Goal: Transaction & Acquisition: Purchase product/service

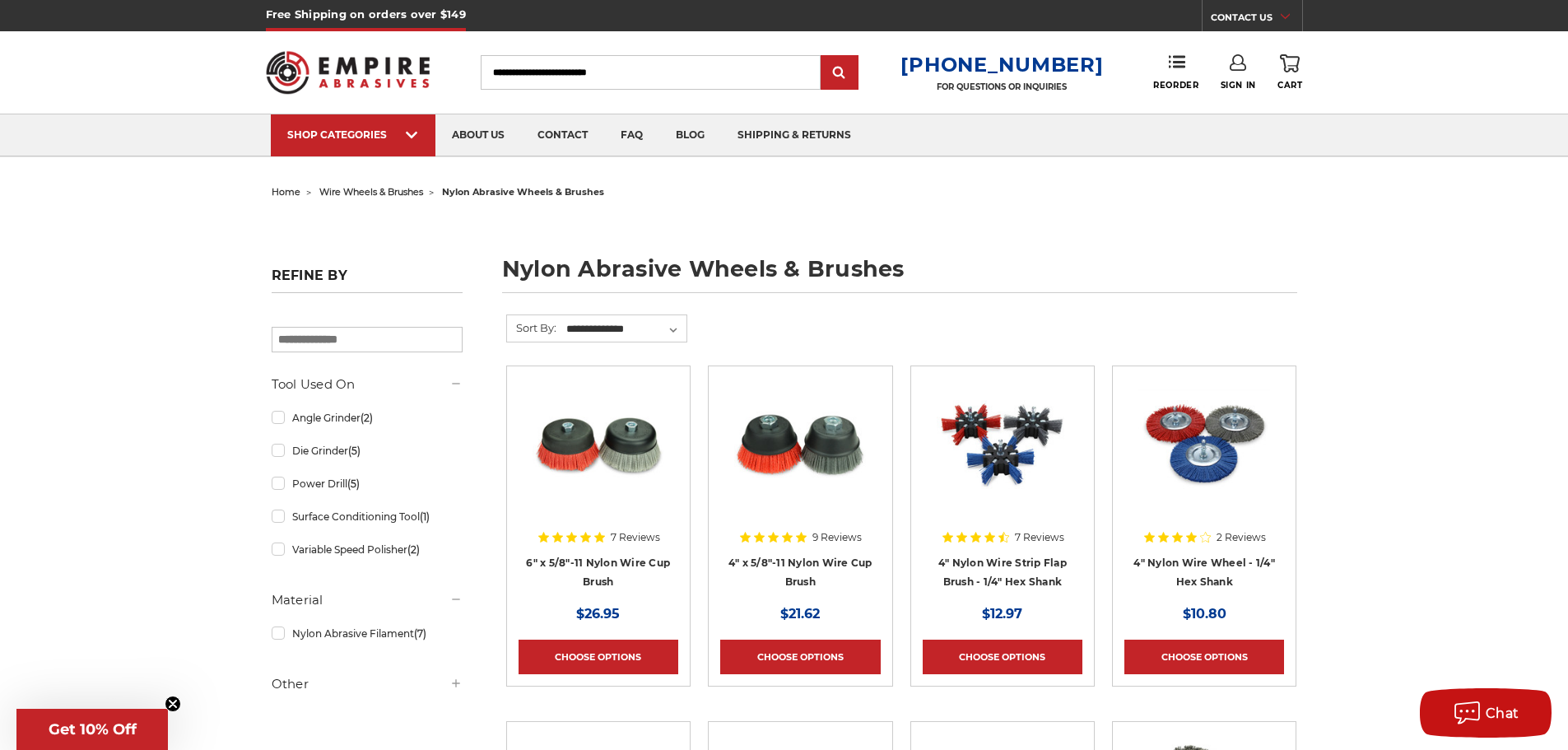
click at [1232, 568] on h4 "4" Nylon Wire Wheel - 1/4" Hex Shank" at bounding box center [1204, 576] width 160 height 46
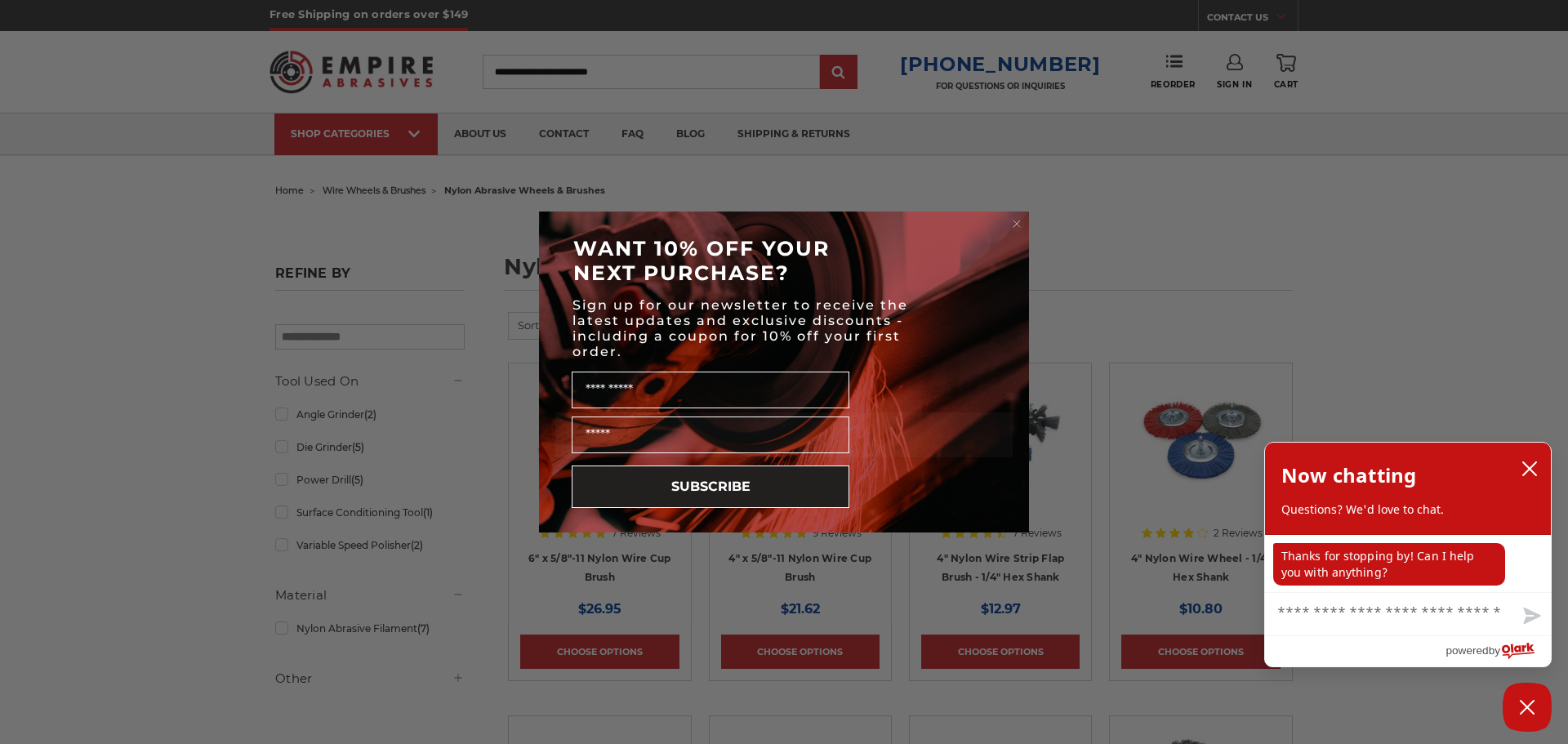
click at [1017, 227] on circle "Close dialog" at bounding box center [1018, 224] width 16 height 16
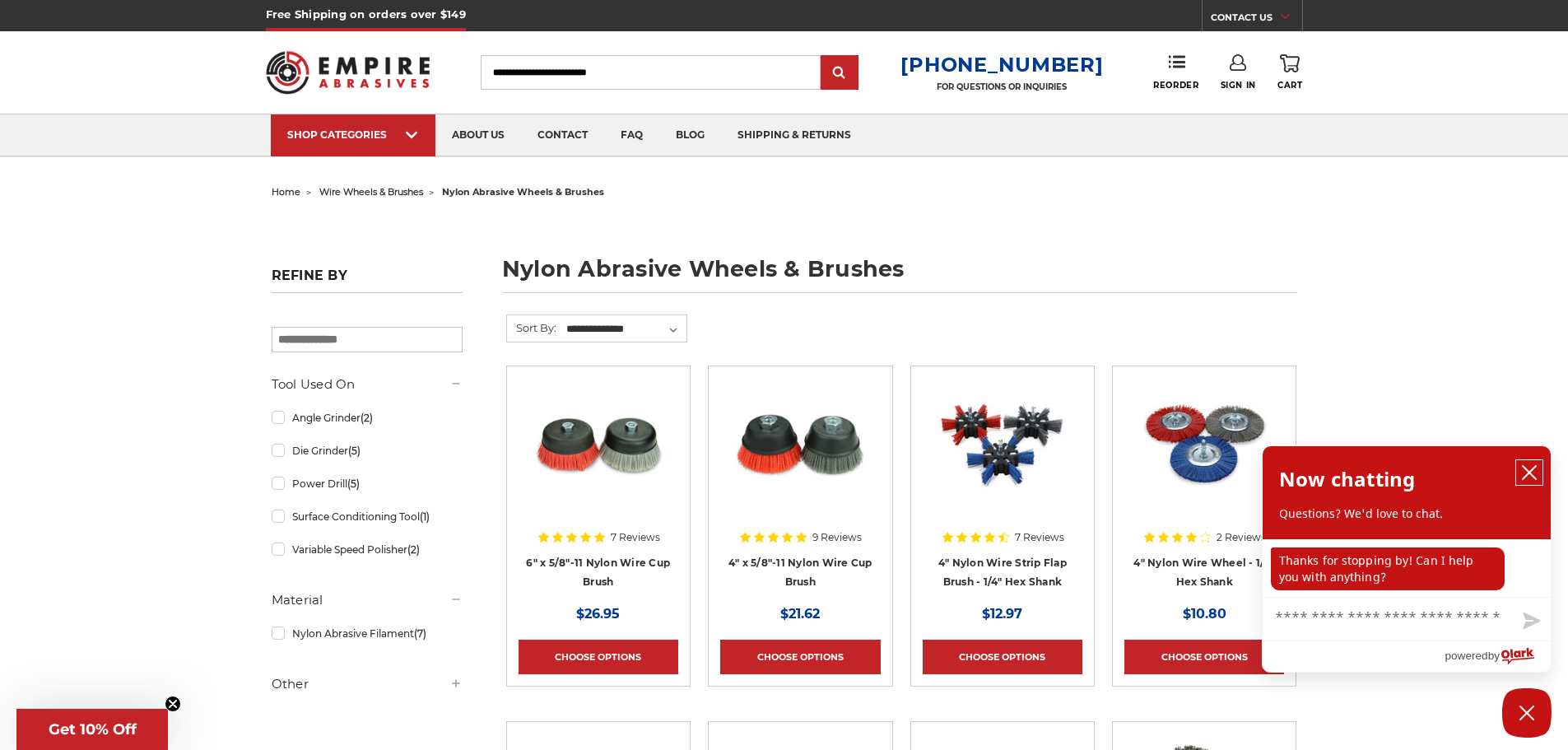
click at [1532, 483] on button "close chatbox" at bounding box center [1530, 473] width 27 height 25
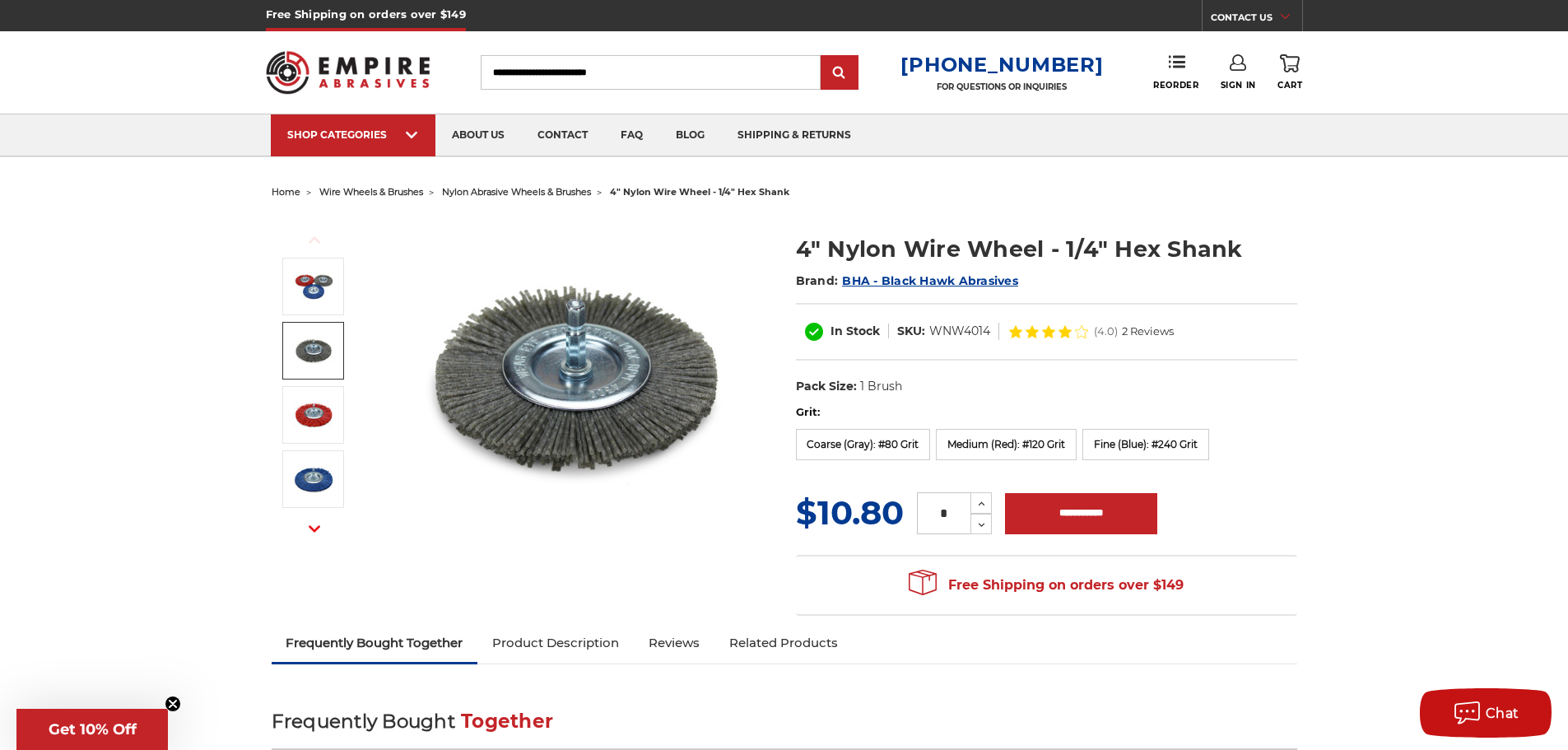
click at [290, 341] on link at bounding box center [313, 350] width 61 height 58
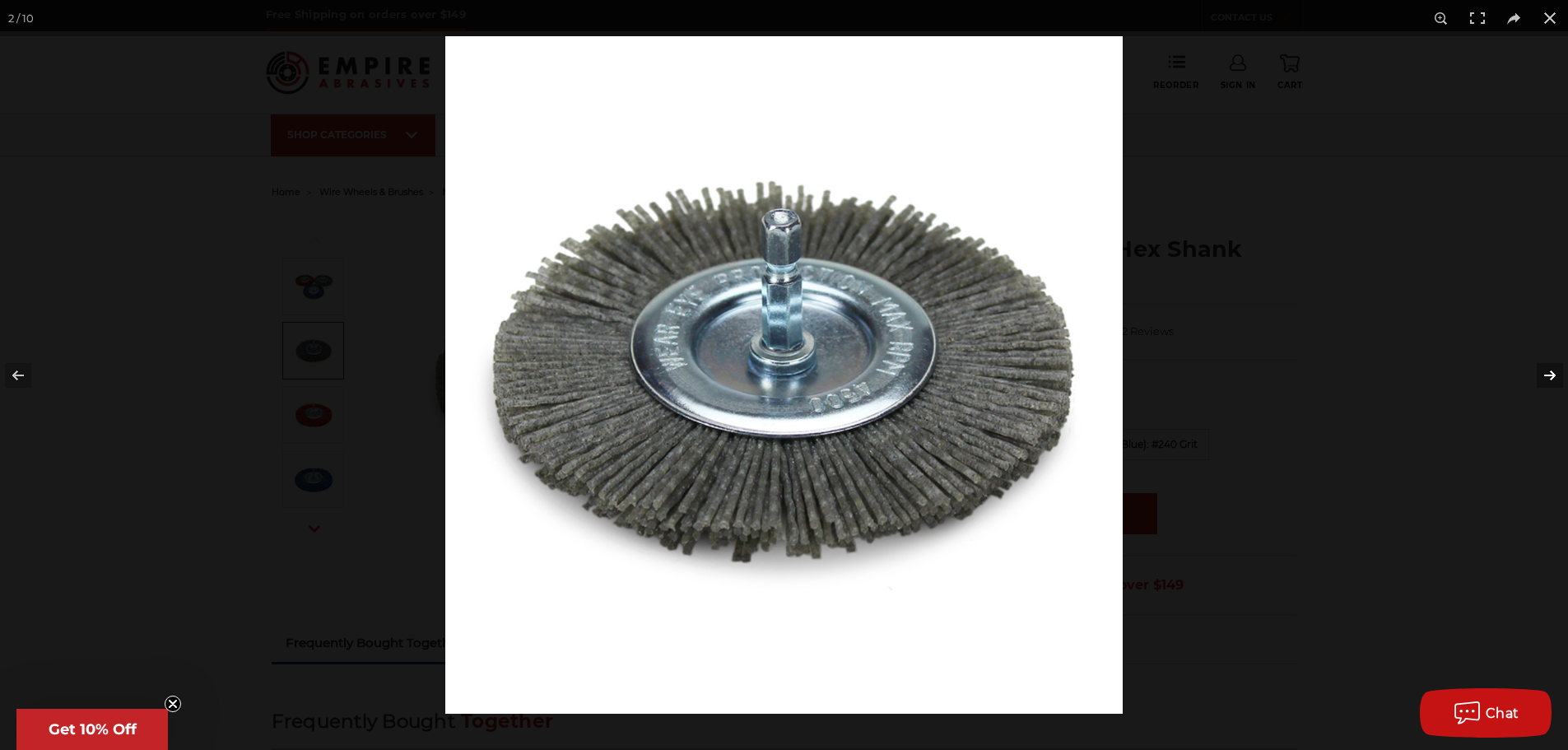
click at [1556, 362] on button at bounding box center [1540, 375] width 58 height 83
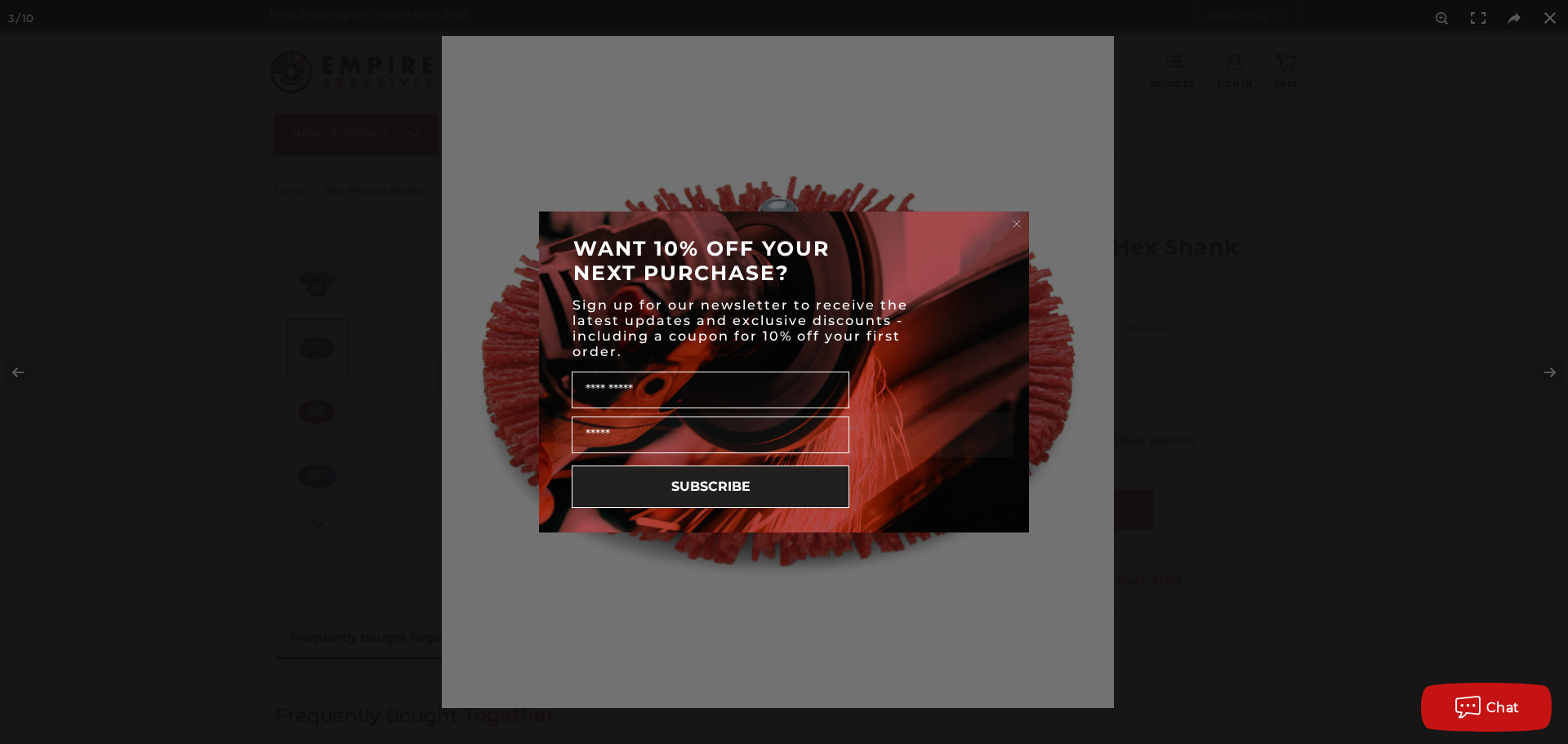
click at [1020, 219] on circle "Close dialog" at bounding box center [1018, 224] width 16 height 16
